Goal: Transaction & Acquisition: Purchase product/service

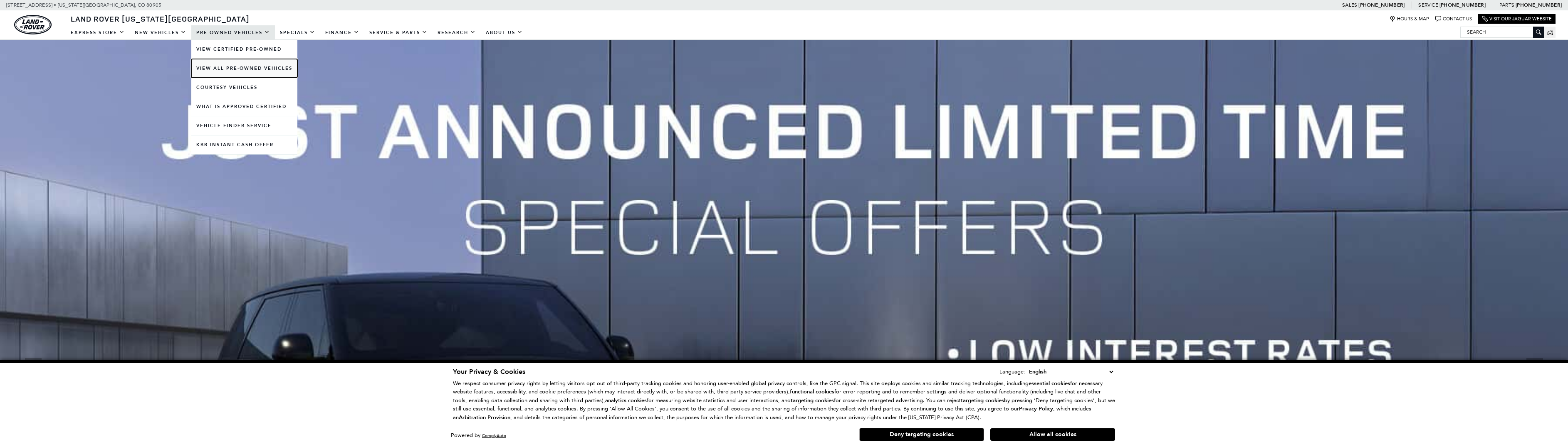
click at [235, 70] on link "View All Pre-Owned Vehicles" at bounding box center [244, 68] width 106 height 19
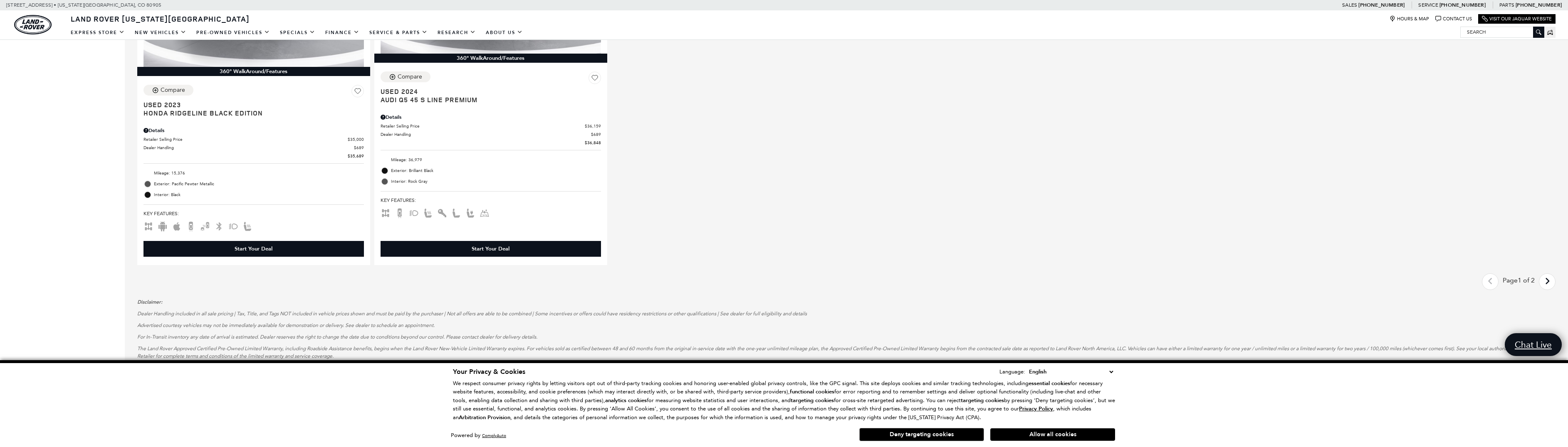
scroll to position [1703, 0]
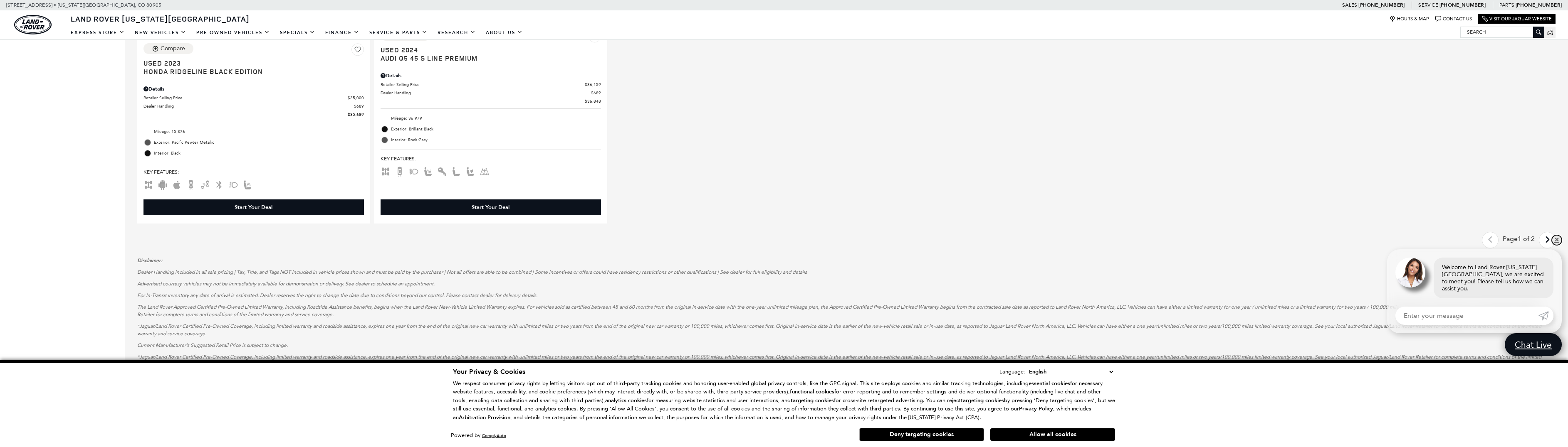
click at [1556, 245] on link "✕" at bounding box center [1556, 240] width 10 height 10
click at [1550, 242] on icon "next page" at bounding box center [1547, 240] width 5 height 13
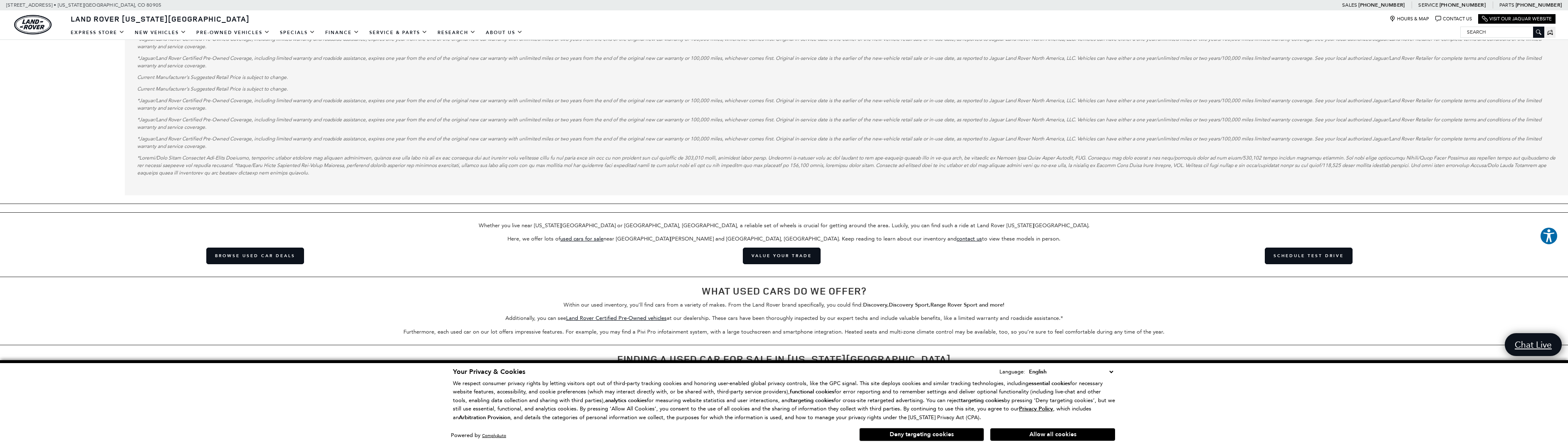
scroll to position [1288, 0]
